Goal: Information Seeking & Learning: Learn about a topic

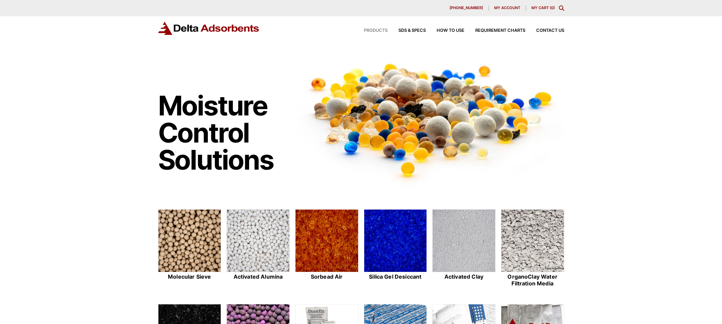
click at [370, 32] on span "Products" at bounding box center [376, 30] width 24 height 4
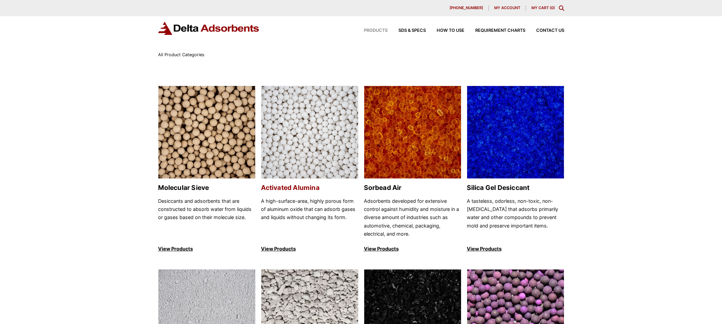
click at [318, 129] on img at bounding box center [309, 132] width 97 height 93
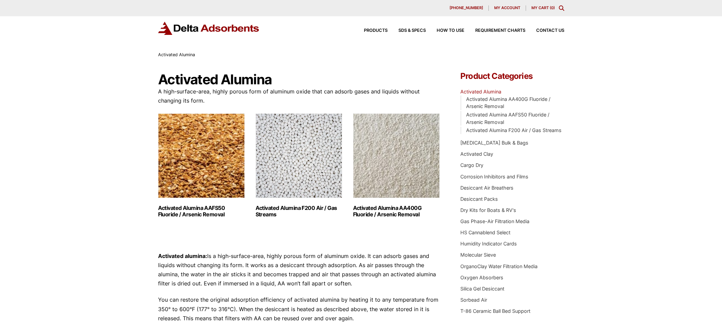
click at [298, 169] on img "Visit product category Activated Alumina F200 Air / Gas Streams" at bounding box center [298, 155] width 87 height 85
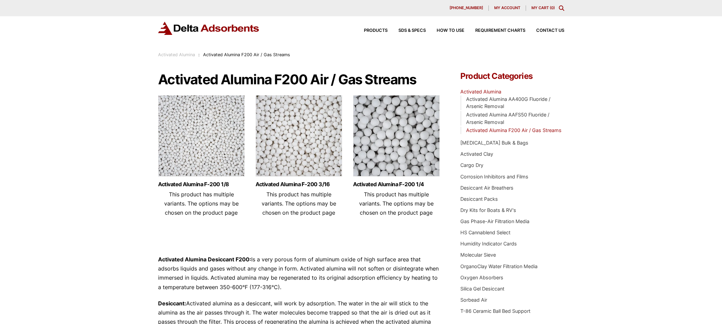
click at [301, 155] on img at bounding box center [298, 137] width 87 height 85
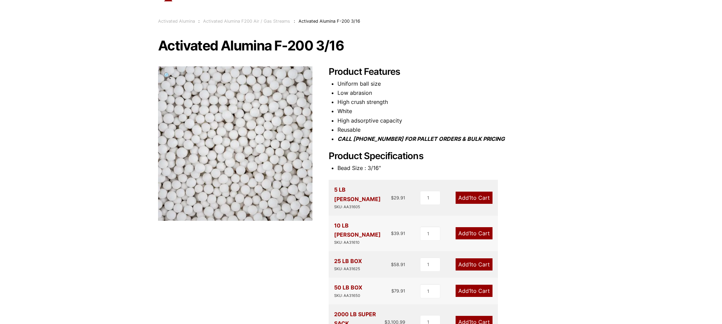
scroll to position [34, 0]
click at [458, 105] on li "High crush strength" at bounding box center [450, 101] width 227 height 9
